Goal: Task Accomplishment & Management: Complete application form

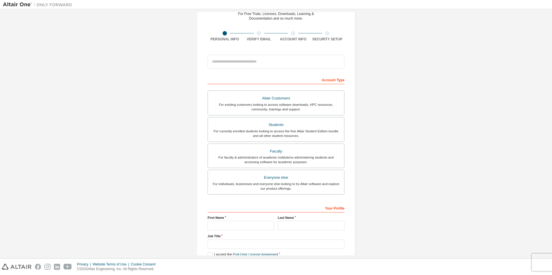
scroll to position [58, 0]
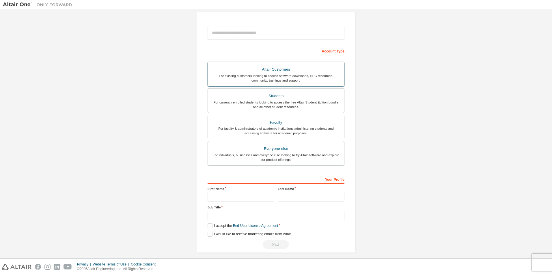
click at [329, 74] on div "For existing customers looking to access software downloads, HPC resources, com…" at bounding box center [275, 78] width 129 height 9
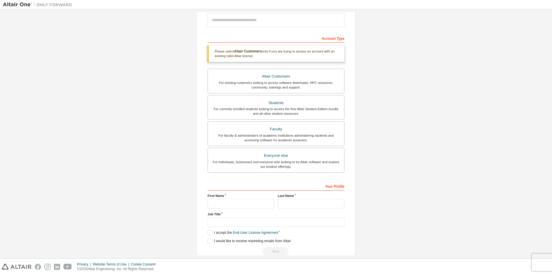
scroll to position [82, 0]
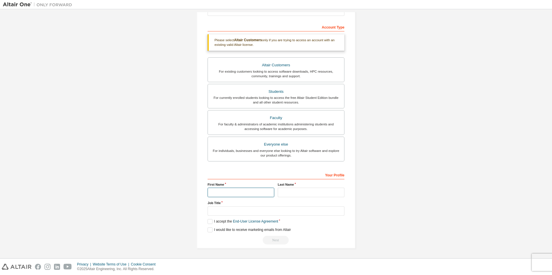
click at [246, 191] on input "text" at bounding box center [241, 193] width 67 height 10
type input "*******"
type input "*********"
click at [258, 211] on input "text" at bounding box center [276, 212] width 137 height 10
type input "********"
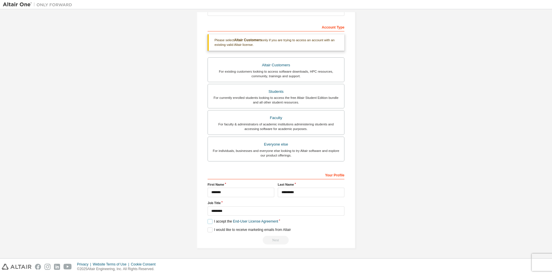
click at [215, 223] on label "I accept the End-User License Agreement" at bounding box center [243, 221] width 70 height 5
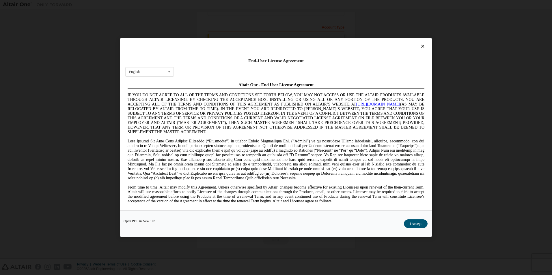
scroll to position [0, 0]
click at [420, 220] on button "I Accept" at bounding box center [416, 224] width 24 height 9
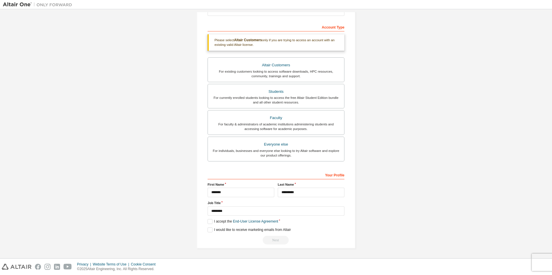
click at [272, 242] on div "Next" at bounding box center [276, 240] width 137 height 9
click at [245, 229] on label "I would like to receive marketing emails from Altair" at bounding box center [249, 230] width 83 height 5
click at [193, 226] on div "Create an Altair One Account For Free Trials, Licenses, Downloads, Learning & D…" at bounding box center [276, 92] width 173 height 325
click at [216, 228] on label "I would like to receive marketing emails from Altair" at bounding box center [249, 230] width 83 height 5
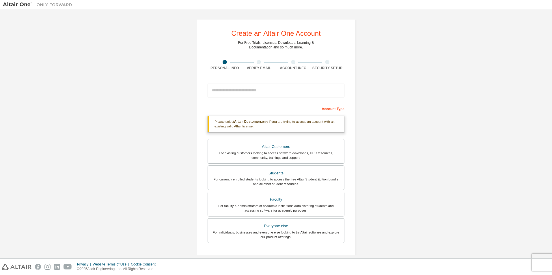
scroll to position [82, 0]
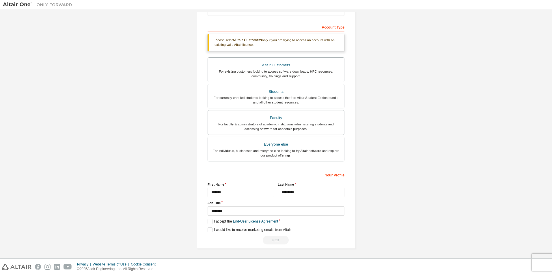
click at [272, 237] on div "Next" at bounding box center [276, 240] width 137 height 9
click at [263, 220] on link "End-User License Agreement" at bounding box center [255, 222] width 45 height 4
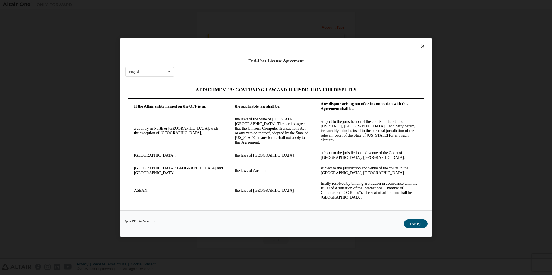
scroll to position [1529, 0]
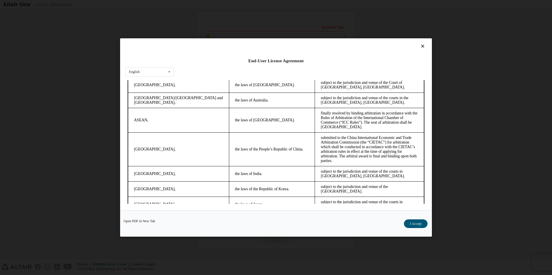
drag, startPoint x: 423, startPoint y: 90, endPoint x: 542, endPoint y: 307, distance: 247.3
click at [416, 222] on button "I Accept" at bounding box center [416, 224] width 24 height 9
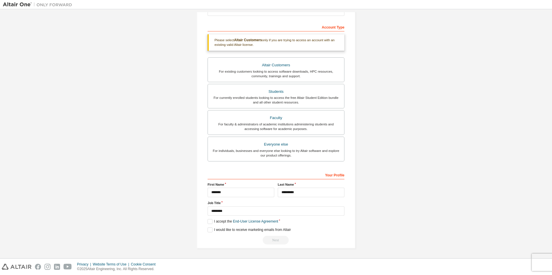
click at [260, 244] on div "Next" at bounding box center [276, 240] width 137 height 9
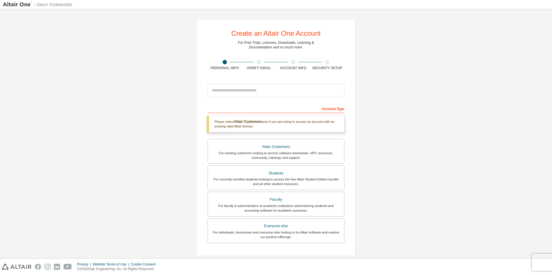
click at [259, 63] on div at bounding box center [259, 62] width 4 height 4
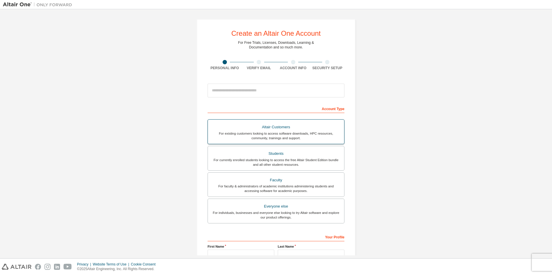
click at [303, 134] on div "For existing customers looking to access software downloads, HPC resources, com…" at bounding box center [275, 135] width 129 height 9
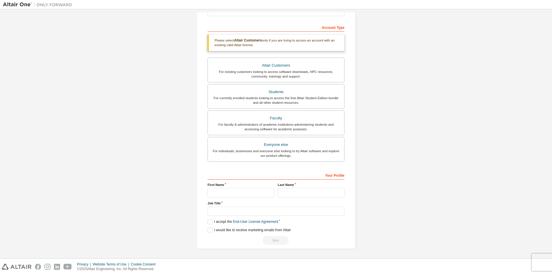
scroll to position [82, 0]
click at [231, 190] on input "text" at bounding box center [241, 193] width 67 height 10
type input "*"
type input "*******"
type input "*********"
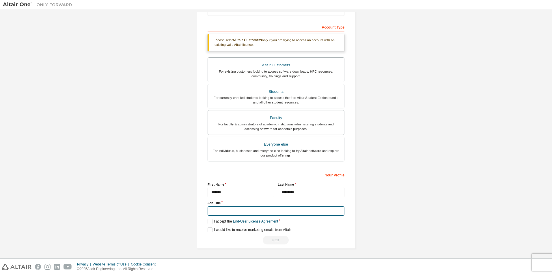
click at [297, 211] on input "text" at bounding box center [276, 212] width 137 height 10
type input "********"
click at [212, 224] on div "Your Profile First Name ******* Last Name ********* Job Title ******** Please p…" at bounding box center [276, 207] width 137 height 75
click at [211, 224] on label "I accept the End-User License Agreement" at bounding box center [243, 221] width 70 height 5
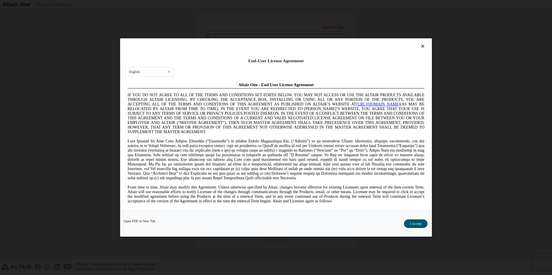
scroll to position [0, 0]
click at [428, 224] on div "Open PDF in New Tab I Accept" at bounding box center [276, 224] width 312 height 26
click at [421, 224] on button "I Accept" at bounding box center [416, 224] width 24 height 9
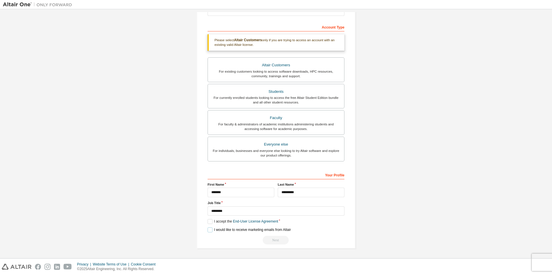
click at [212, 230] on label "I would like to receive marketing emails from Altair" at bounding box center [249, 230] width 83 height 5
drag, startPoint x: 268, startPoint y: 234, endPoint x: 269, endPoint y: 237, distance: 3.5
click at [268, 235] on div "**********" at bounding box center [276, 207] width 137 height 75
click at [273, 239] on div "Next" at bounding box center [276, 240] width 137 height 9
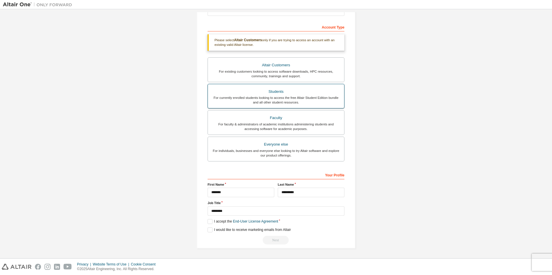
click at [297, 94] on div "Students" at bounding box center [275, 92] width 129 height 8
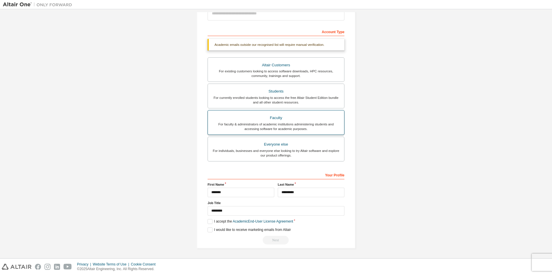
click at [294, 116] on div "Faculty" at bounding box center [275, 118] width 129 height 8
click at [215, 225] on div "**********" at bounding box center [276, 207] width 137 height 75
click at [213, 222] on label "I accept the Academic End-User License Agreement" at bounding box center [250, 221] width 85 height 5
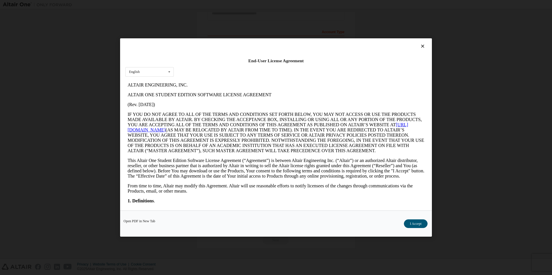
scroll to position [0, 0]
click at [420, 225] on button "I Accept" at bounding box center [416, 224] width 24 height 9
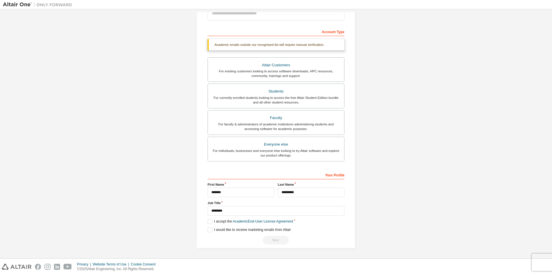
click at [277, 241] on div "Next" at bounding box center [276, 240] width 137 height 9
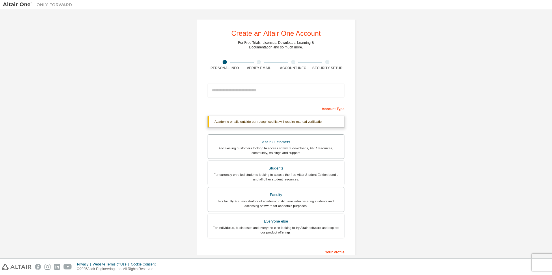
click at [329, 111] on div "Account Type" at bounding box center [276, 108] width 137 height 9
drag, startPoint x: 232, startPoint y: 89, endPoint x: 280, endPoint y: 90, distance: 47.4
click at [273, 90] on input "email" at bounding box center [276, 91] width 137 height 14
drag, startPoint x: 283, startPoint y: 90, endPoint x: 311, endPoint y: 90, distance: 28.0
click at [311, 90] on input "email" at bounding box center [276, 91] width 137 height 14
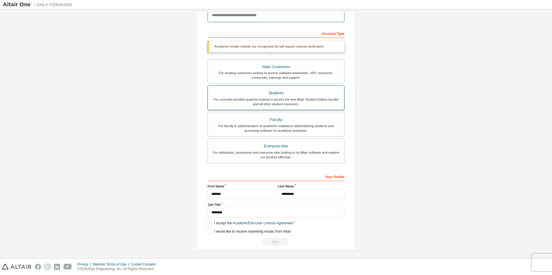
scroll to position [77, 0]
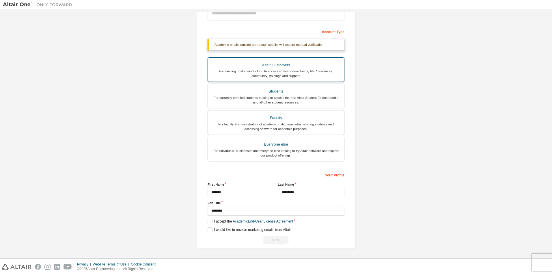
click at [275, 72] on div "For existing customers looking to access software downloads, HPC resources, com…" at bounding box center [275, 73] width 129 height 9
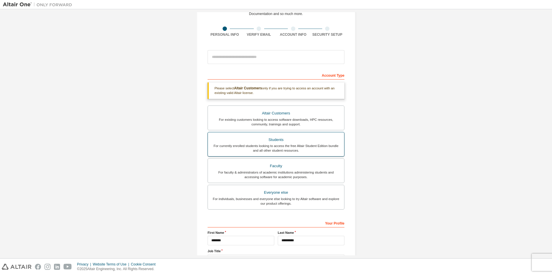
scroll to position [82, 0]
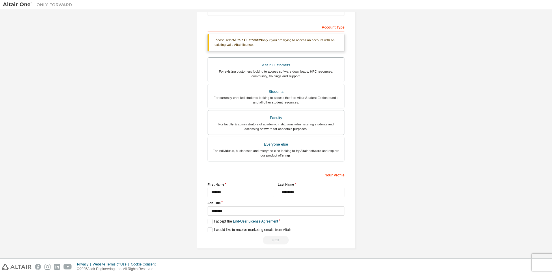
click at [211, 225] on div "**********" at bounding box center [276, 207] width 137 height 75
click at [211, 224] on label "I accept the End-User License Agreement" at bounding box center [243, 221] width 70 height 5
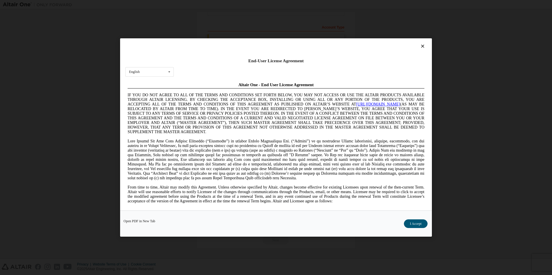
scroll to position [0, 0]
click at [412, 224] on button "I Accept" at bounding box center [416, 224] width 24 height 9
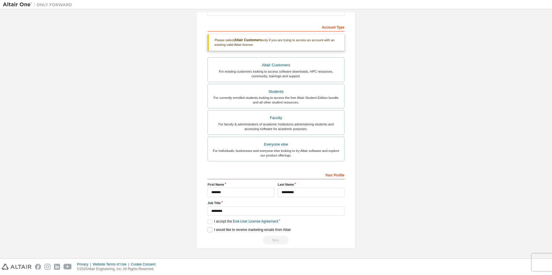
click at [234, 232] on label "I would like to receive marketing emails from Altair" at bounding box center [249, 230] width 83 height 5
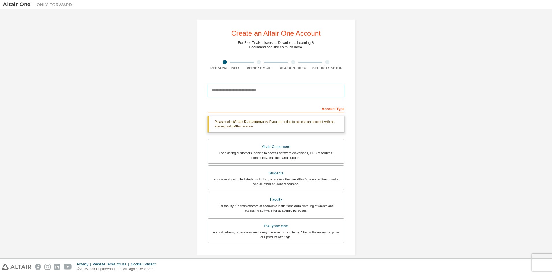
click at [250, 92] on input "email" at bounding box center [276, 91] width 137 height 14
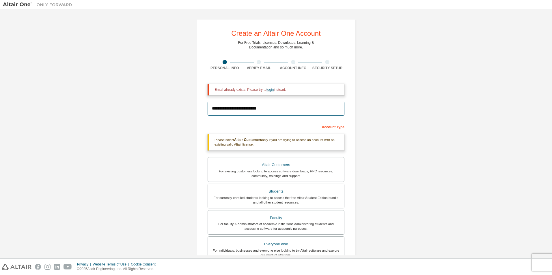
type input "**********"
click at [271, 90] on link "login" at bounding box center [270, 90] width 7 height 4
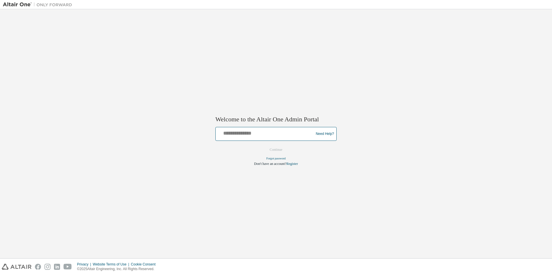
click at [262, 133] on input "text" at bounding box center [265, 133] width 95 height 8
type input "**********"
click at [264, 146] on button "Continue" at bounding box center [276, 150] width 25 height 9
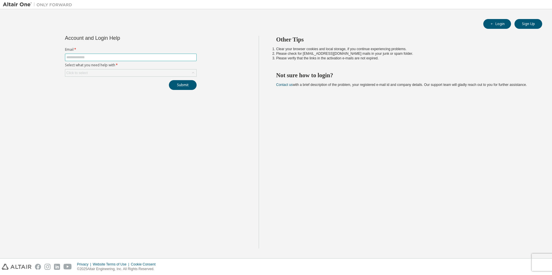
click at [122, 54] on span at bounding box center [131, 58] width 132 height 8
click at [118, 73] on div "Click to select" at bounding box center [130, 73] width 131 height 7
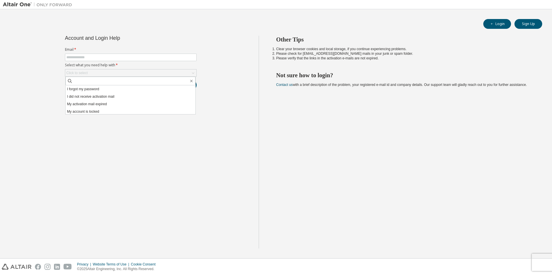
click at [118, 144] on div "Account and Login Help Email * Select what you need help with * Click to select…" at bounding box center [131, 142] width 256 height 213
